Goal: Task Accomplishment & Management: Use online tool/utility

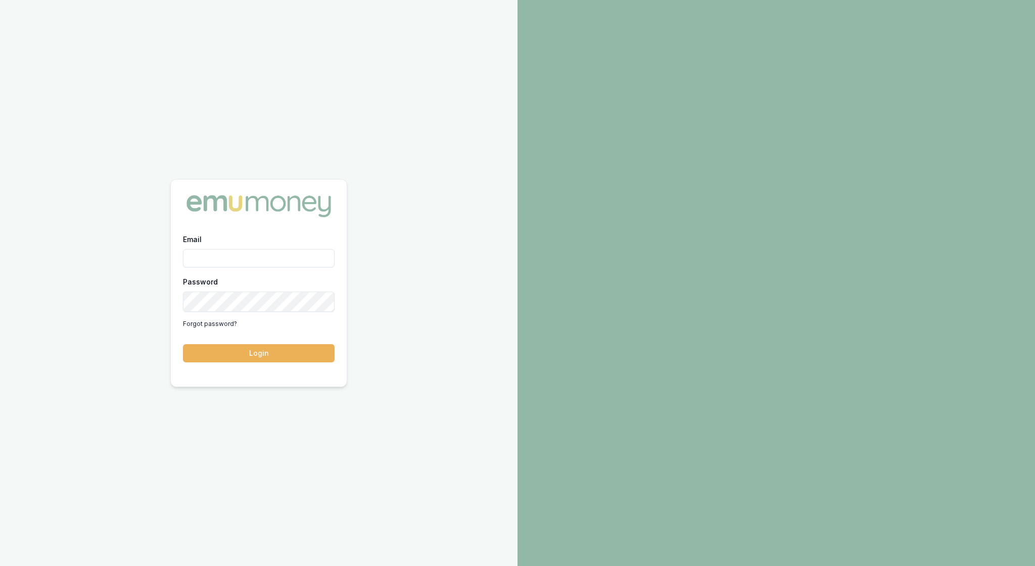
type input "rachael.connors@emumoney.com.au"
click at [268, 359] on button "Login" at bounding box center [259, 353] width 152 height 18
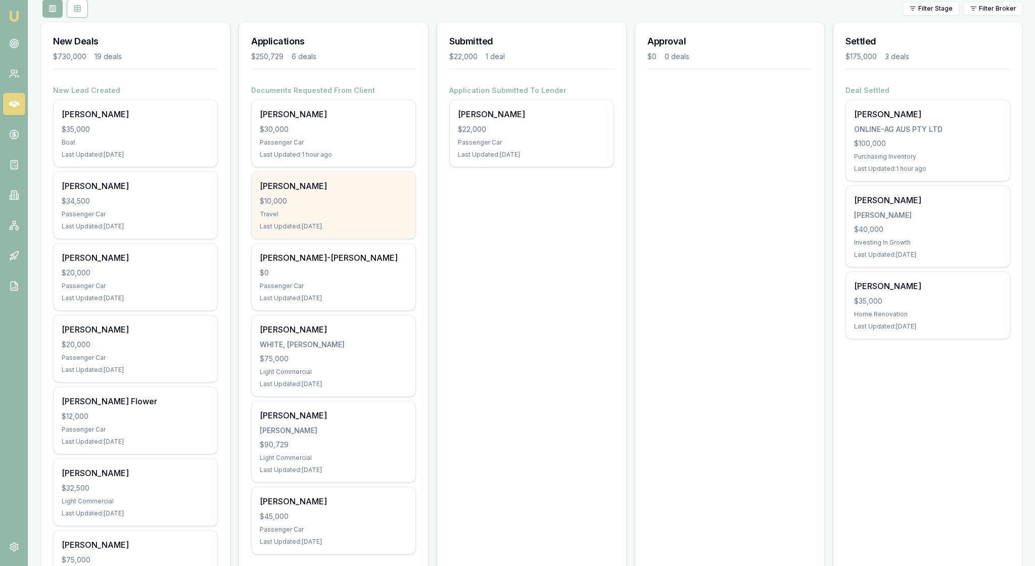
scroll to position [137, 0]
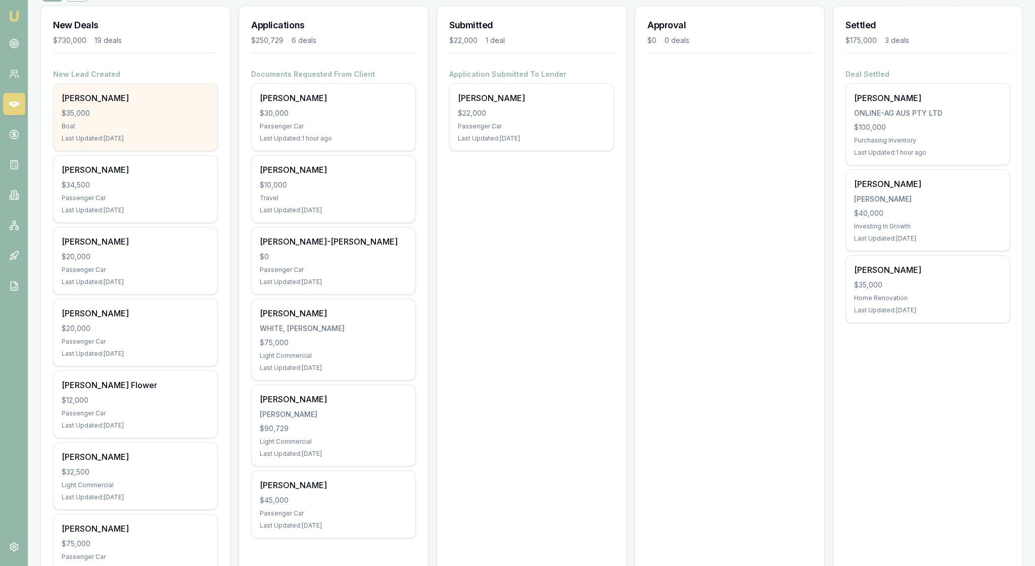
click at [140, 118] on div "$35,000" at bounding box center [136, 113] width 148 height 10
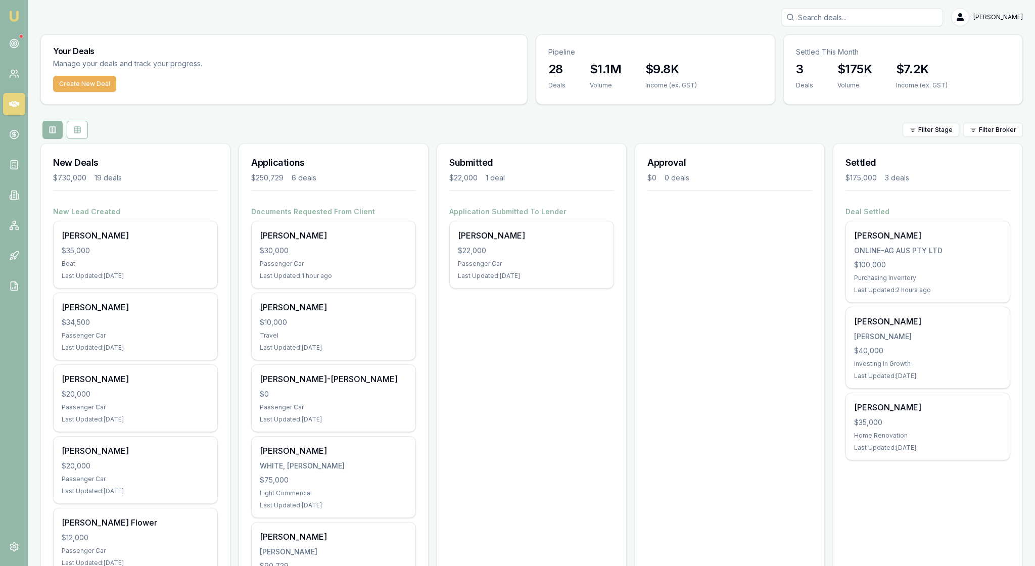
scroll to position [0, 0]
click at [19, 22] on img at bounding box center [14, 16] width 12 height 12
click at [18, 44] on icon at bounding box center [14, 43] width 10 height 10
click at [15, 44] on circle at bounding box center [14, 43] width 2 height 2
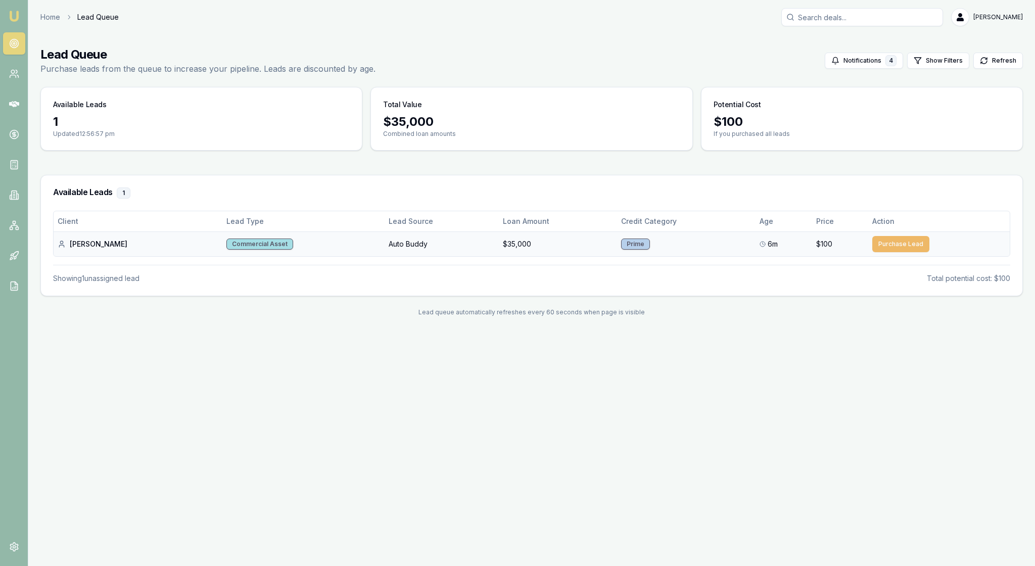
click at [891, 252] on button "Purchase Lead" at bounding box center [900, 244] width 57 height 16
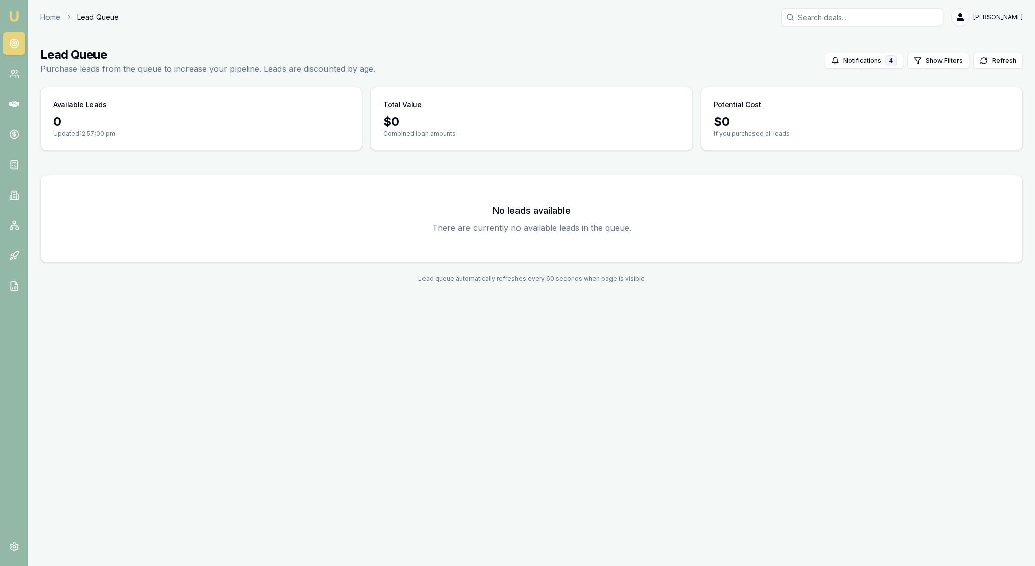
click at [13, 18] on img at bounding box center [14, 16] width 12 height 12
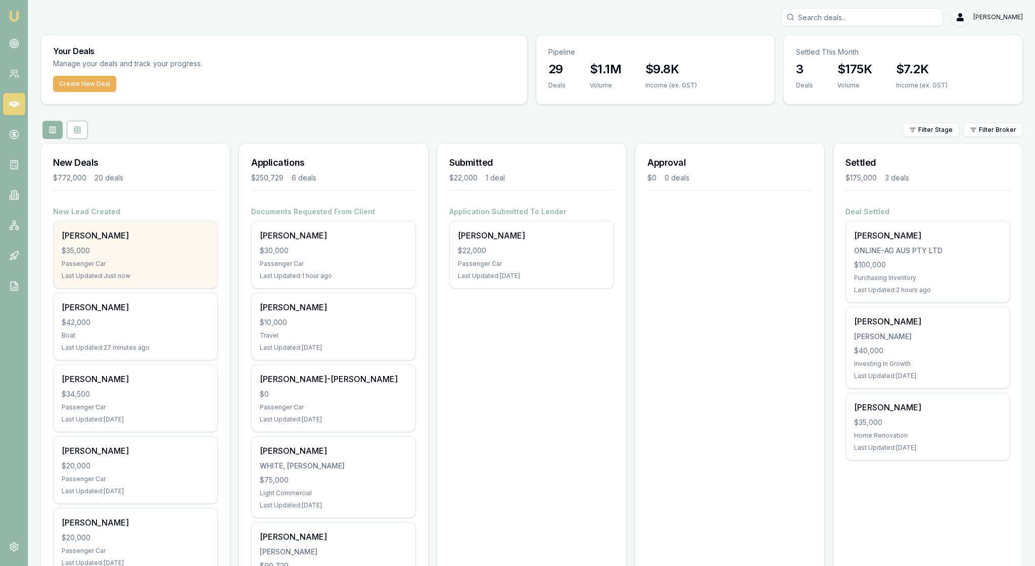
click at [135, 256] on div "$35,000" at bounding box center [136, 251] width 148 height 10
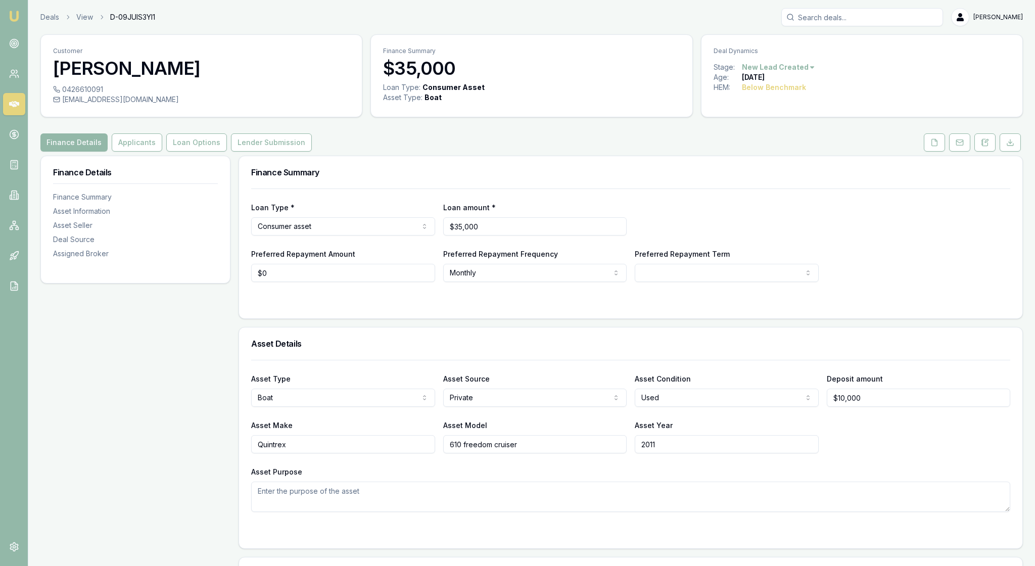
scroll to position [-1, 0]
drag, startPoint x: 507, startPoint y: 258, endPoint x: 434, endPoint y: 255, distance: 72.8
click at [434, 235] on div "Loan Type * Consumer asset Consumer loan Consumer asset Commercial loan Commerc…" at bounding box center [630, 218] width 759 height 34
type input "$42,000"
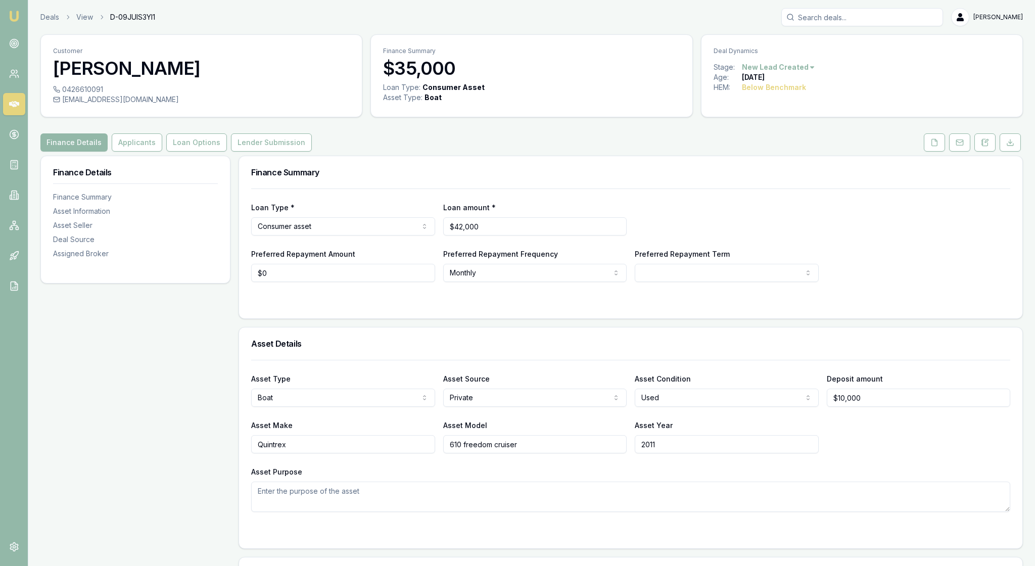
click at [847, 220] on div "Loan Type * Consumer asset Consumer loan Consumer asset Commercial loan Commerc…" at bounding box center [630, 234] width 759 height 93
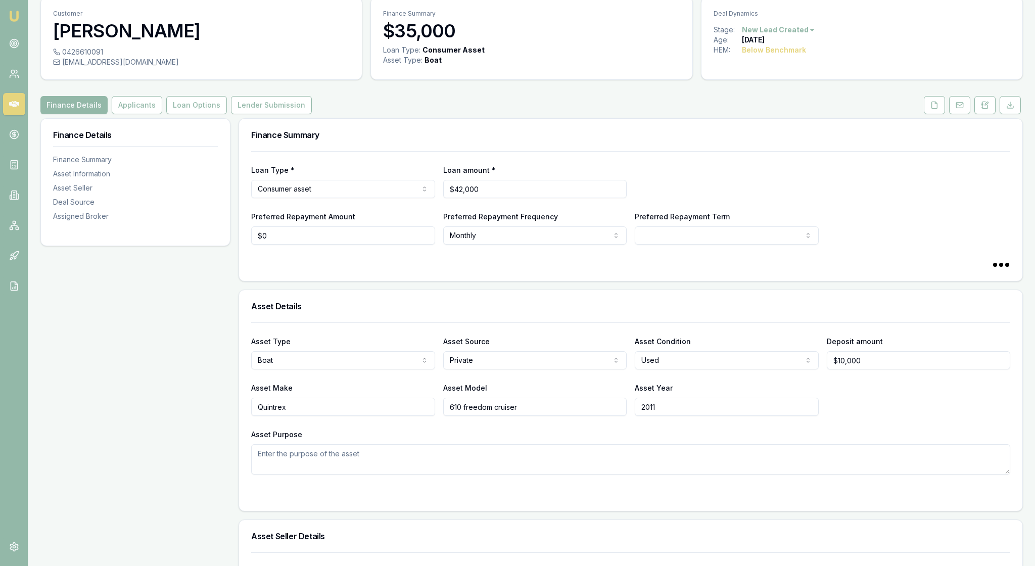
select select "60"
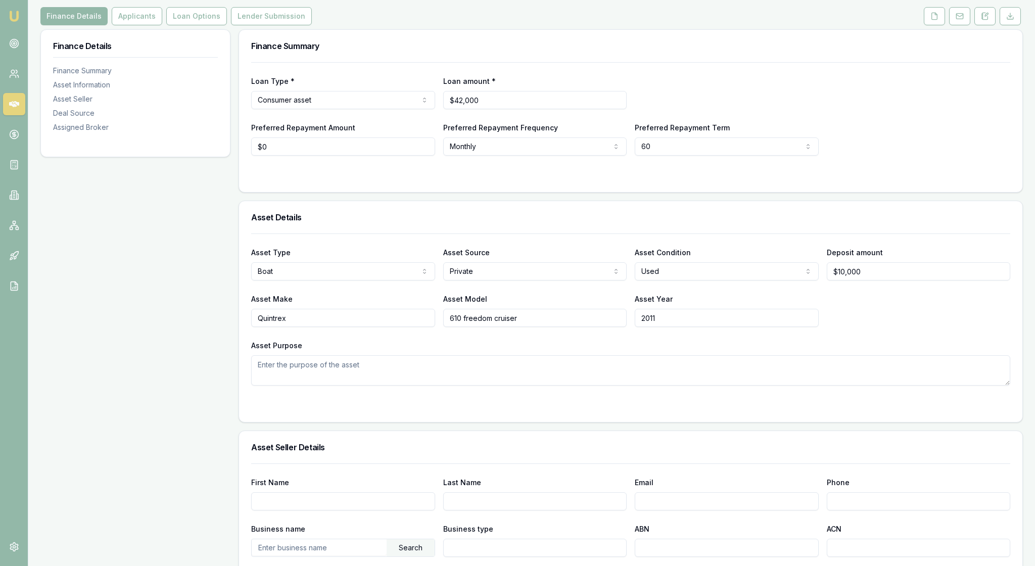
scroll to position [-4, 0]
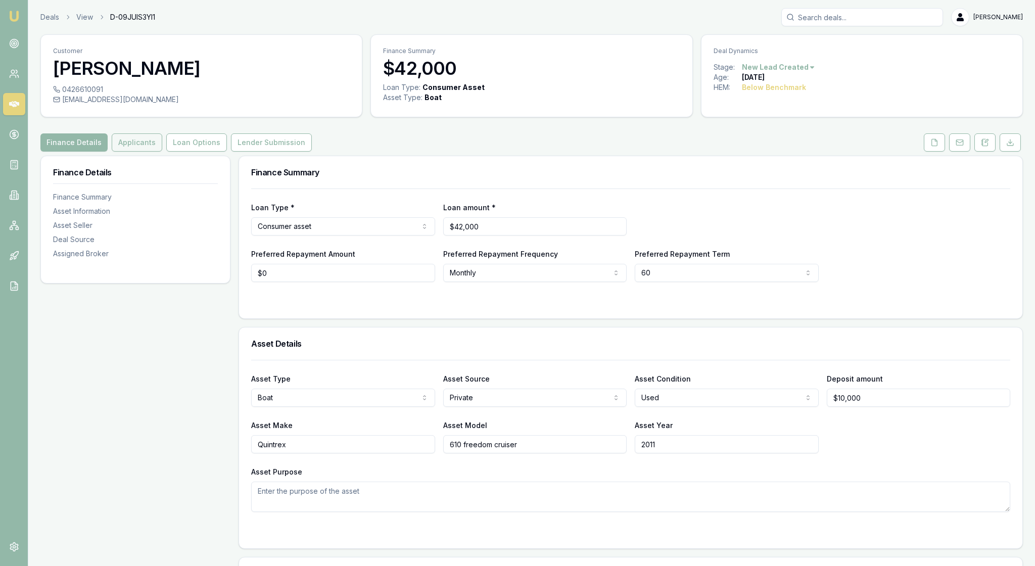
click at [162, 152] on button "Applicants" at bounding box center [137, 142] width 51 height 18
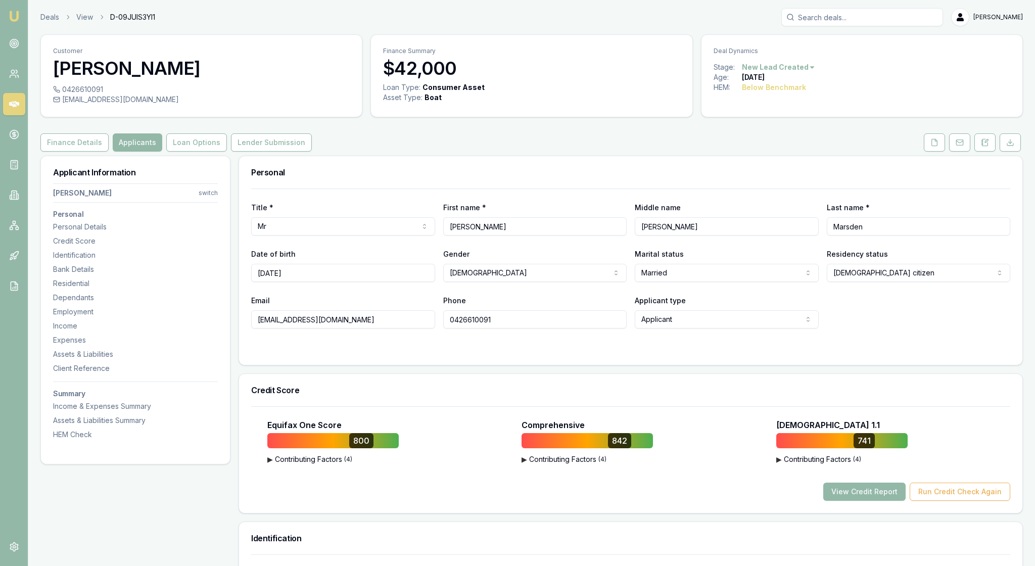
click at [208, 214] on html "Emu Broker Deals View D-09JUIS3YI1 [PERSON_NAME] Toggle Menu Customer [PERSON_N…" at bounding box center [517, 283] width 1035 height 566
click at [233, 214] on html "Emu Broker Deals View D-09JUIS3YI1 [PERSON_NAME] Toggle Menu Customer [PERSON_N…" at bounding box center [517, 283] width 1035 height 566
click at [227, 152] on button "Loan Options" at bounding box center [196, 142] width 61 height 18
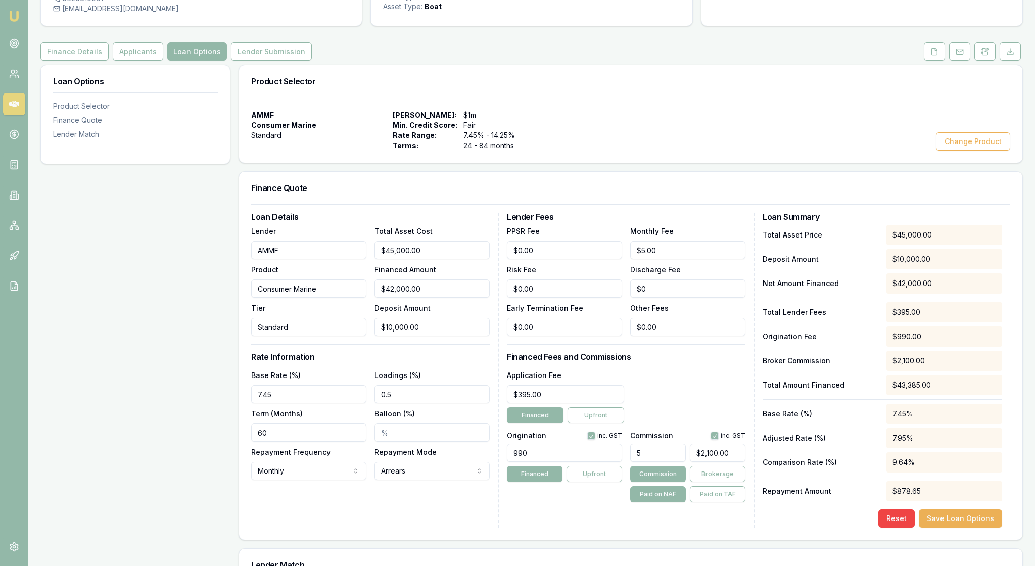
scroll to position [100, 0]
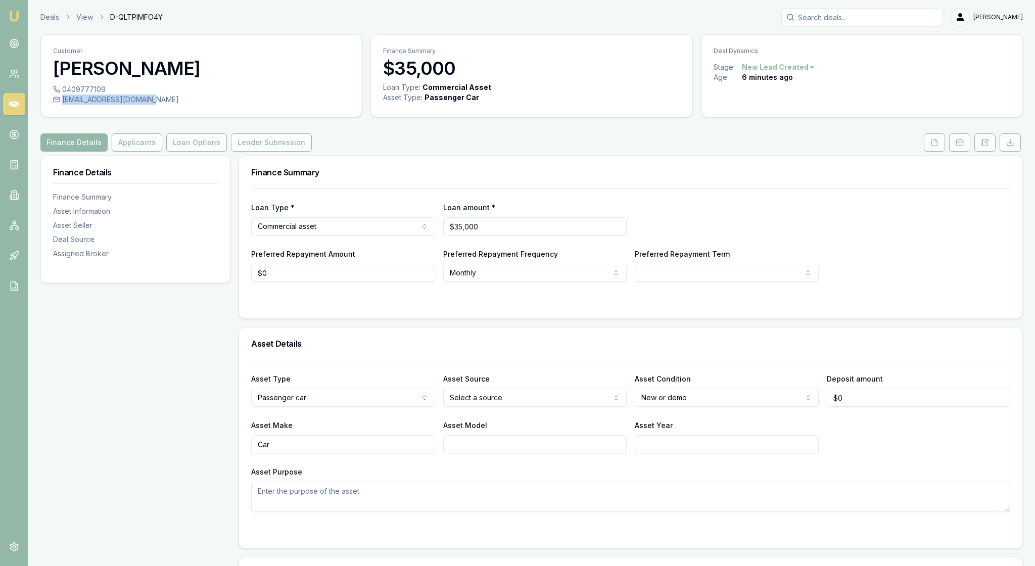
drag, startPoint x: 187, startPoint y: 114, endPoint x: 72, endPoint y: 111, distance: 115.2
click at [72, 105] on div "[EMAIL_ADDRESS][DOMAIN_NAME]" at bounding box center [201, 99] width 297 height 10
copy div "[EMAIL_ADDRESS][DOMAIN_NAME]"
